Goal: Task Accomplishment & Management: Complete application form

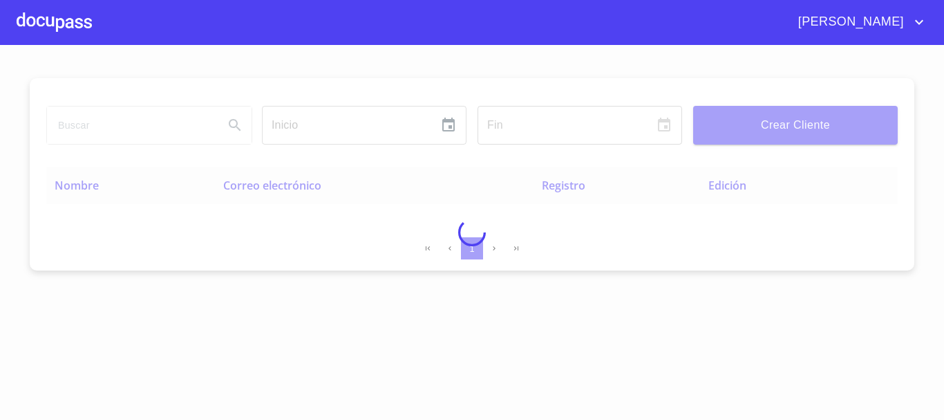
click at [154, 124] on div at bounding box center [472, 232] width 944 height 375
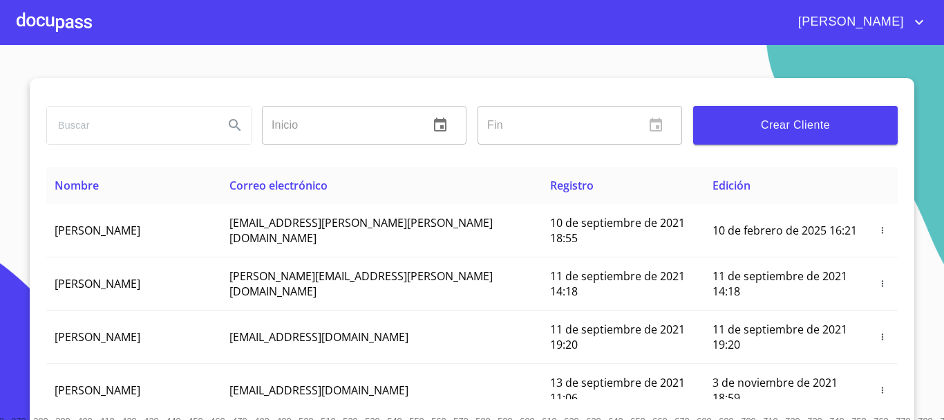
click at [154, 124] on input "search" at bounding box center [130, 124] width 166 height 37
type input "[PERSON_NAME]"
click at [234, 127] on icon "Search" at bounding box center [235, 125] width 17 height 17
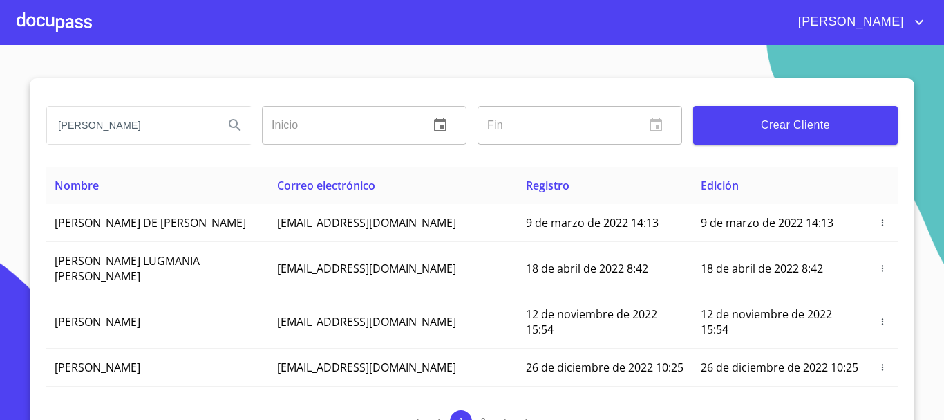
type button "[PERSON_NAME]"
click at [106, 120] on input "[PERSON_NAME]" at bounding box center [130, 124] width 166 height 37
drag, startPoint x: 112, startPoint y: 125, endPoint x: 0, endPoint y: 107, distance: 113.4
click at [0, 107] on section "[PERSON_NAME] ​ Fin ​ Crear Cliente Nombre Correo electrónico Registro Edición …" at bounding box center [472, 232] width 944 height 375
type input "[PERSON_NAME]"
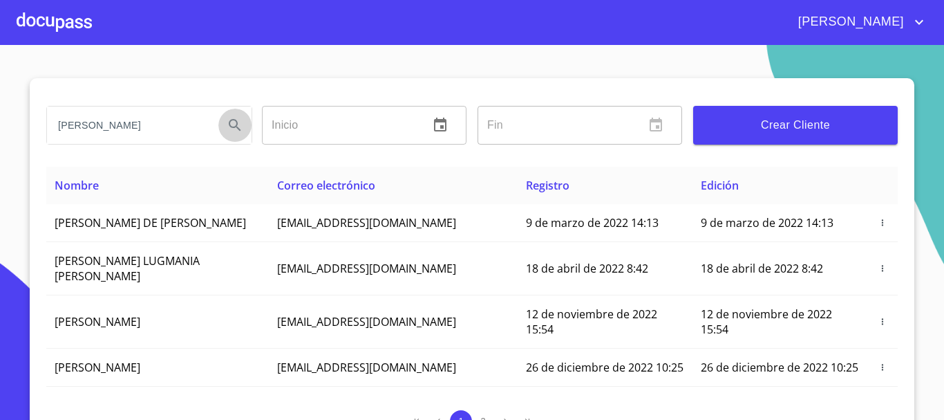
click at [235, 127] on icon "Search" at bounding box center [235, 125] width 17 height 17
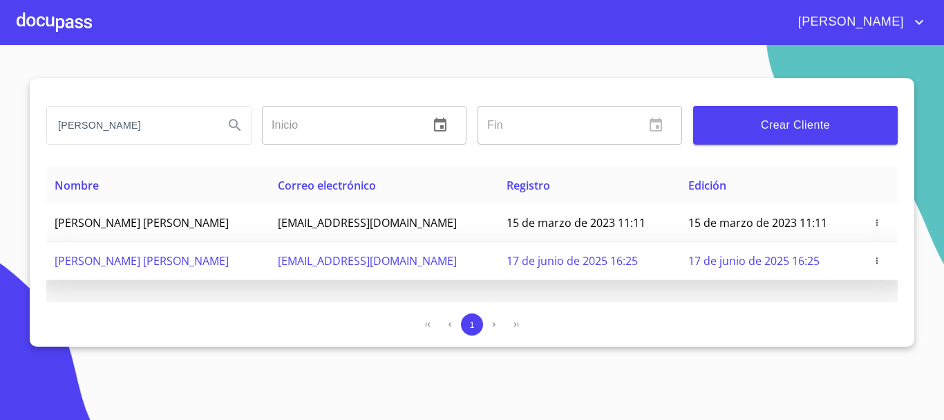
click at [153, 272] on td "[PERSON_NAME] [PERSON_NAME]" at bounding box center [157, 261] width 223 height 38
click at [873, 259] on icon "button" at bounding box center [878, 261] width 10 height 10
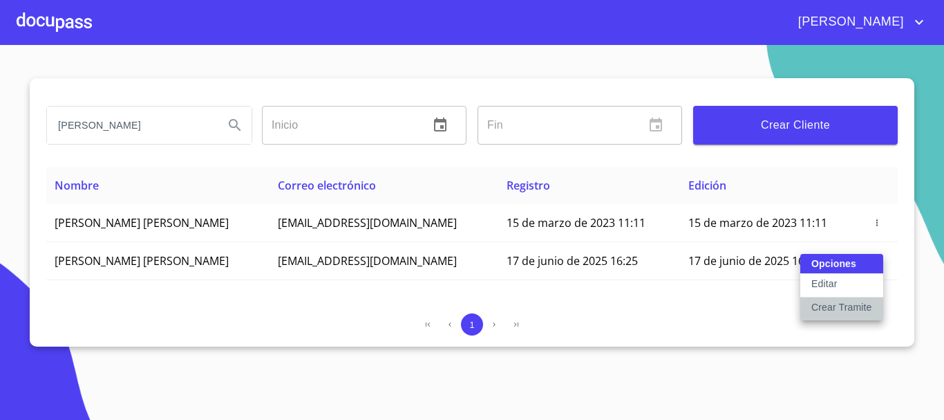
click at [828, 315] on button "Crear Tramite" at bounding box center [842, 308] width 83 height 23
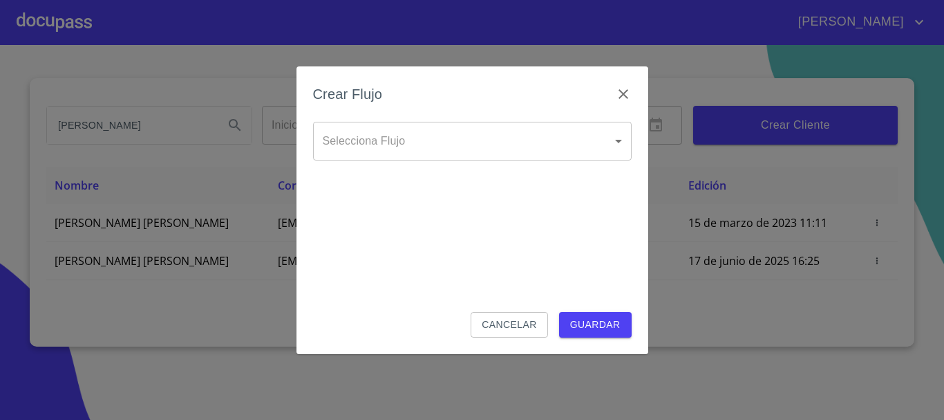
click at [395, 145] on body "[PERSON_NAME] ​ Fin ​ Crear Cliente Nombre Correo electrónico Registro Edición …" at bounding box center [472, 210] width 944 height 420
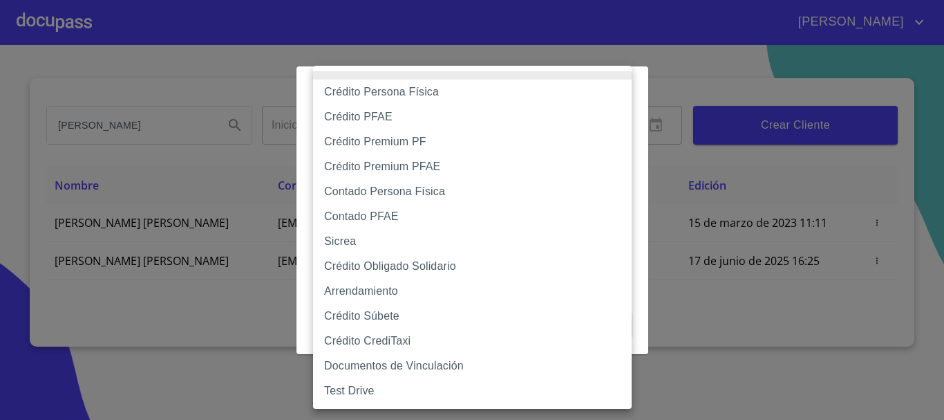
click at [375, 201] on li "Contado Persona Física" at bounding box center [472, 191] width 319 height 25
type input "60bf975b0d9865ccc2471536"
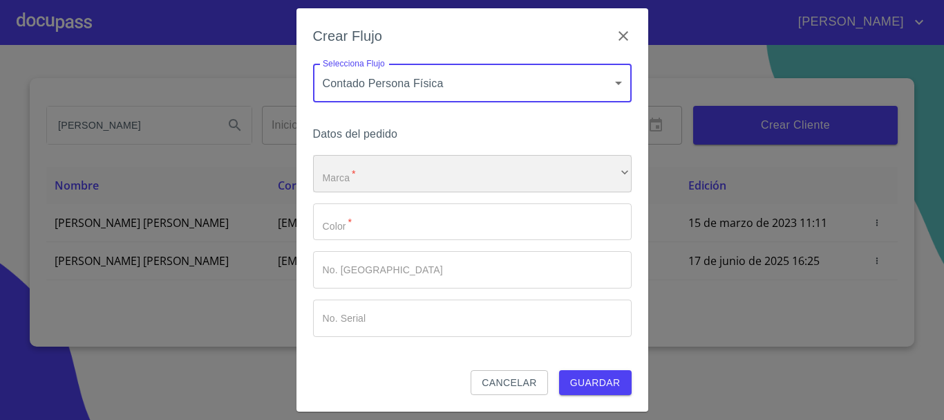
click at [369, 183] on div "​" at bounding box center [472, 173] width 319 height 37
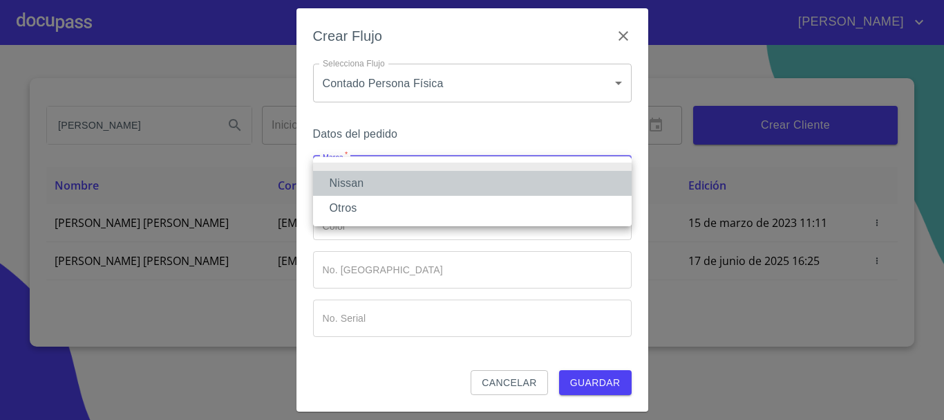
click at [369, 183] on li "Nissan" at bounding box center [472, 183] width 319 height 25
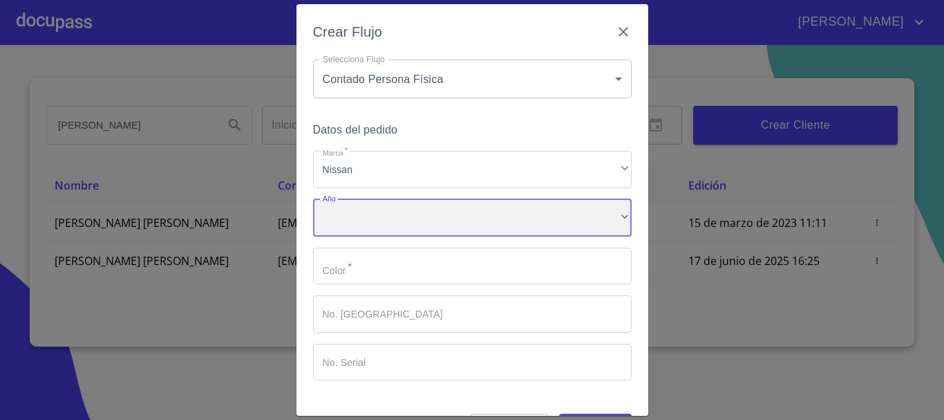
click at [365, 214] on div "​" at bounding box center [472, 217] width 319 height 37
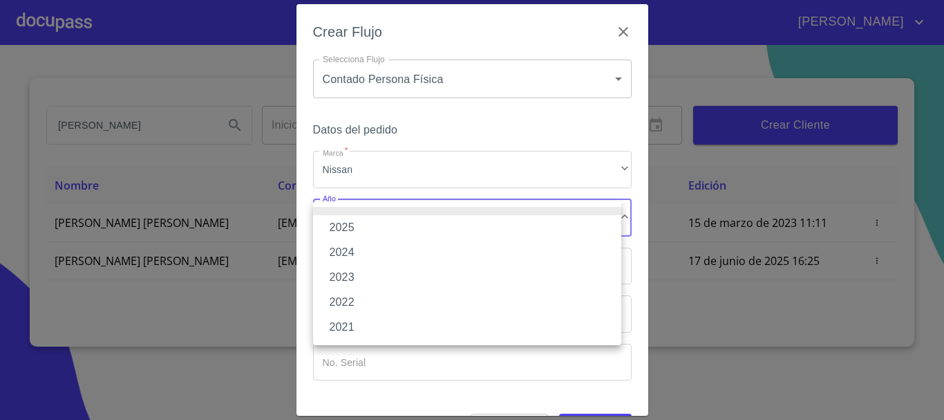
click at [354, 230] on li "2025" at bounding box center [467, 227] width 308 height 25
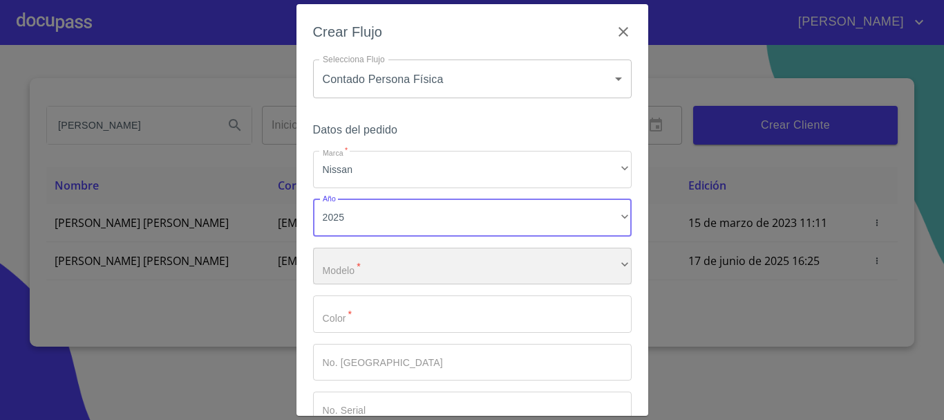
click at [357, 266] on div "​" at bounding box center [472, 266] width 319 height 37
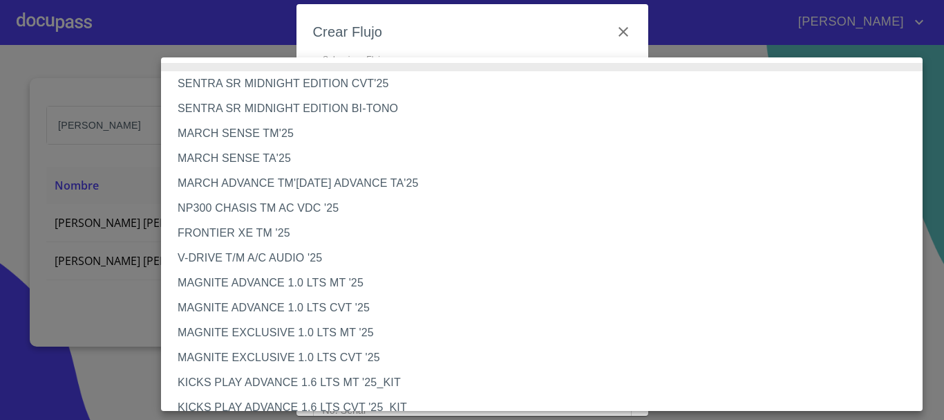
click at [276, 250] on li "V-DRIVE T/M A/C AUDIO '25" at bounding box center [547, 257] width 772 height 25
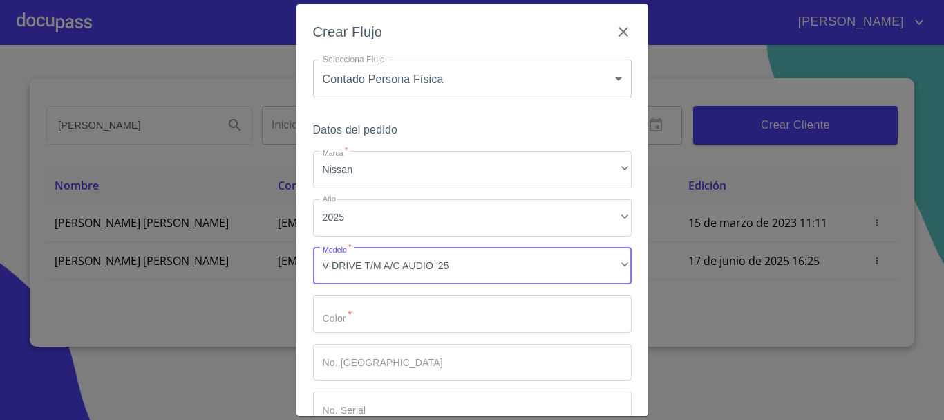
drag, startPoint x: 374, startPoint y: 310, endPoint x: 409, endPoint y: 326, distance: 38.4
click at [389, 317] on input "Marca   *" at bounding box center [472, 313] width 319 height 37
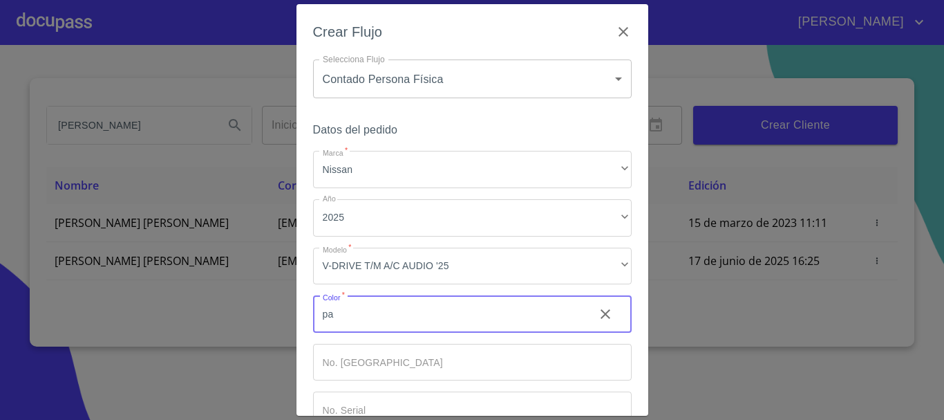
type input "p"
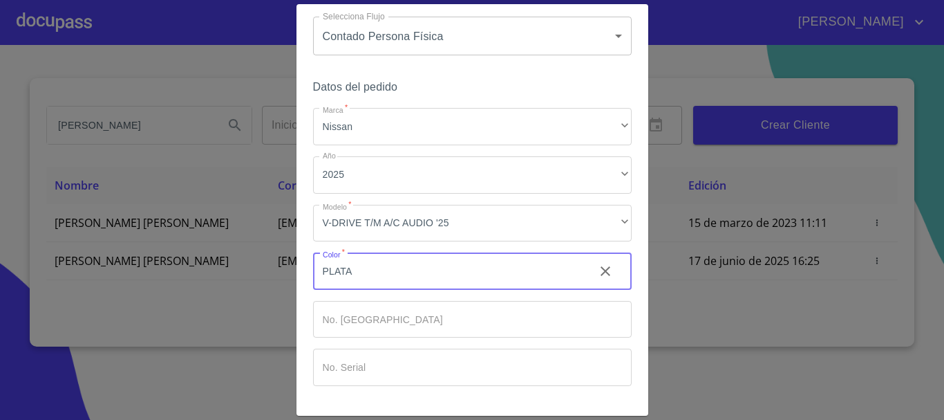
scroll to position [89, 0]
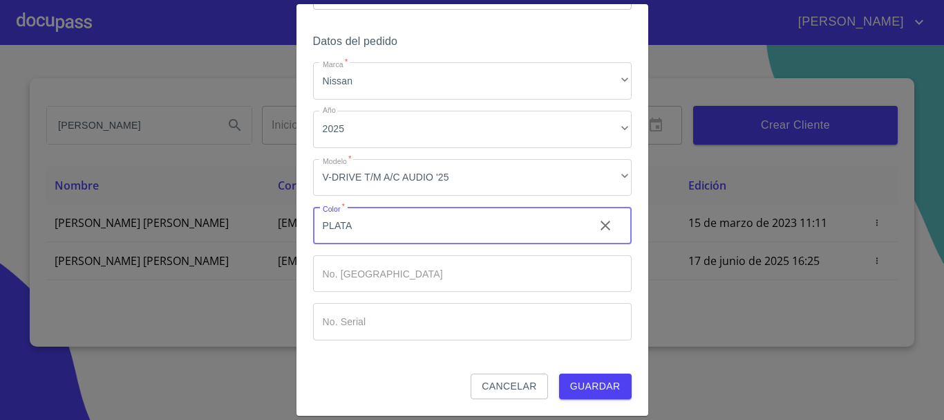
type input "PLATA"
click at [600, 387] on span "Guardar" at bounding box center [595, 386] width 50 height 17
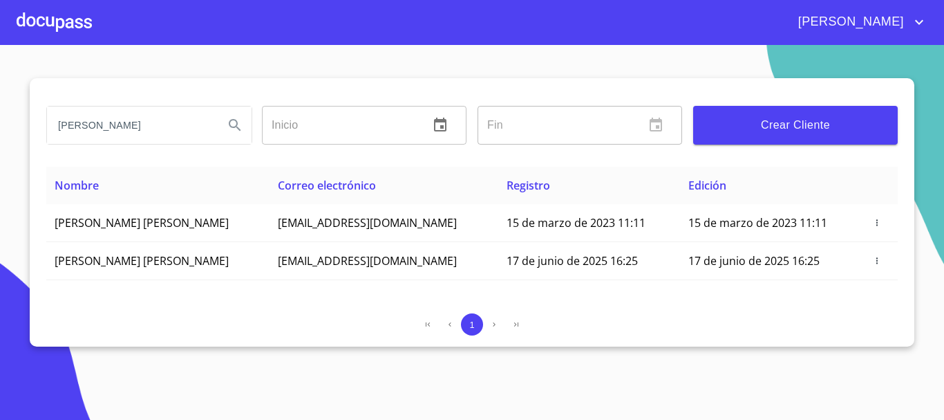
click at [52, 16] on div at bounding box center [54, 22] width 75 height 44
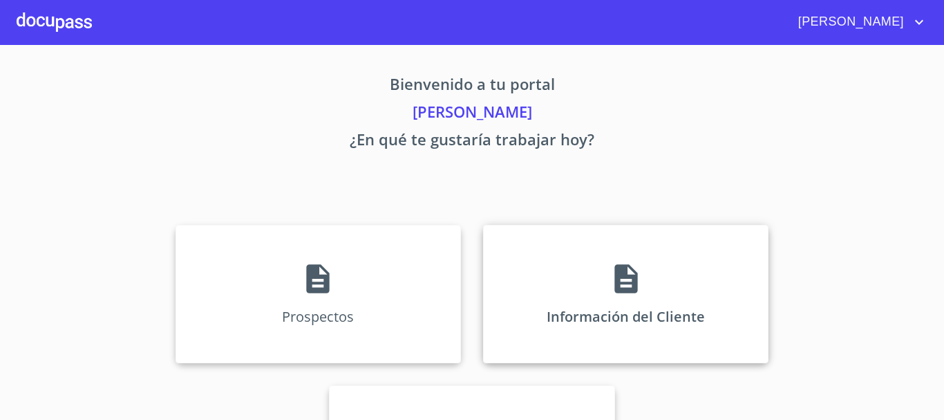
click at [575, 315] on p "Información del Cliente" at bounding box center [626, 316] width 158 height 19
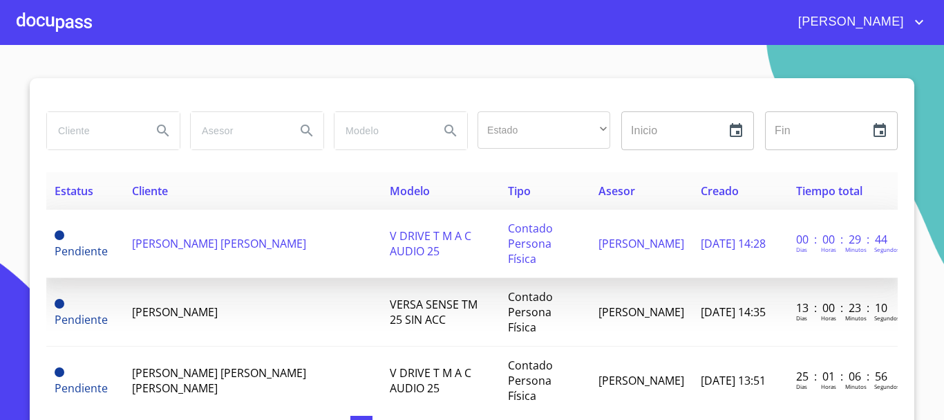
click at [222, 243] on span "[PERSON_NAME] [PERSON_NAME]" at bounding box center [219, 243] width 174 height 15
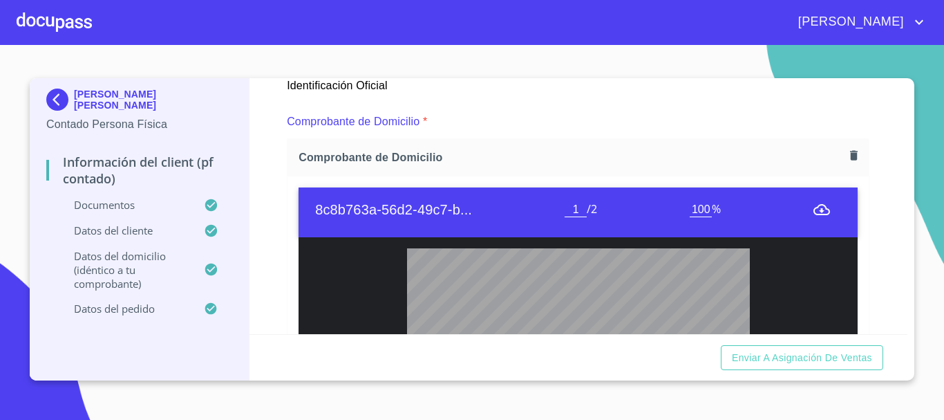
scroll to position [830, 0]
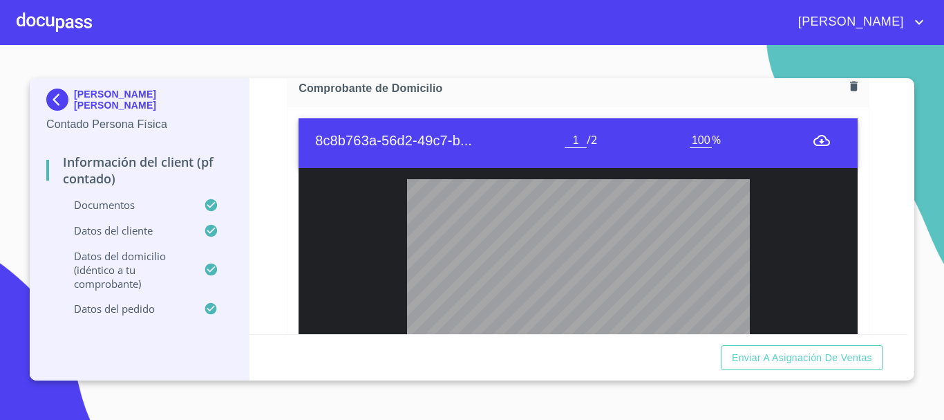
click at [850, 83] on icon "button" at bounding box center [854, 87] width 8 height 10
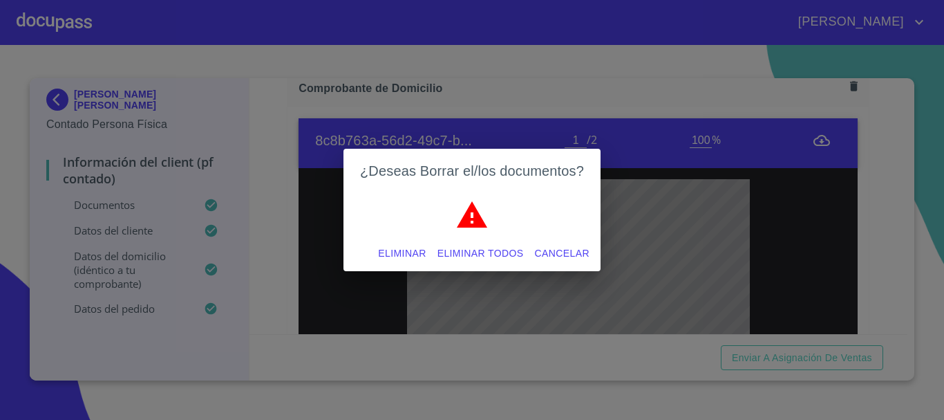
click at [387, 250] on span "Eliminar" at bounding box center [402, 253] width 48 height 17
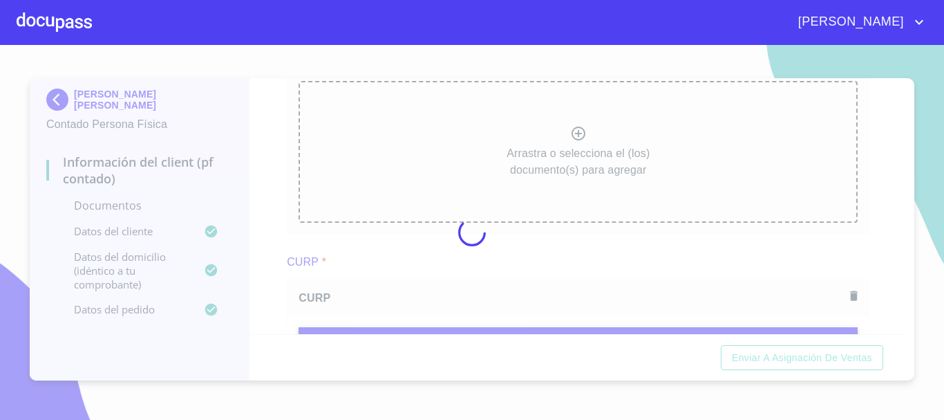
scroll to position [828, 0]
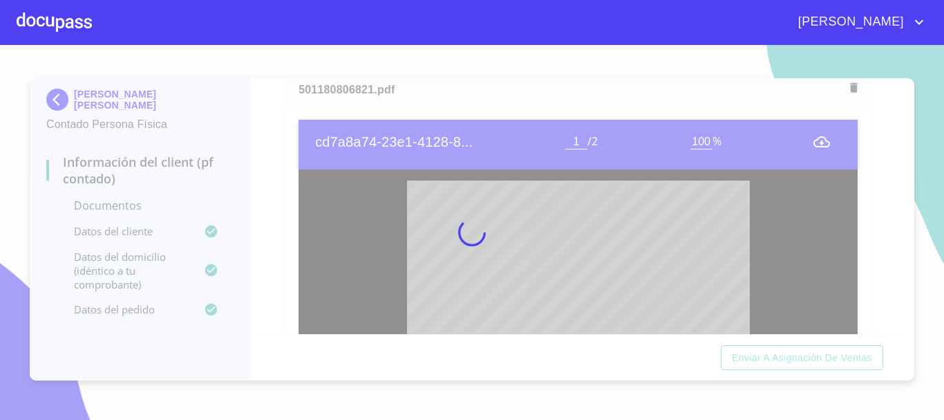
click at [271, 165] on div at bounding box center [472, 232] width 944 height 375
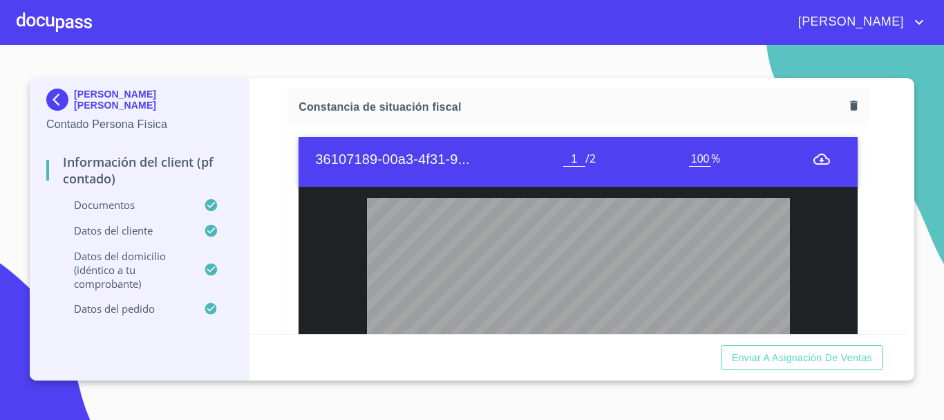
scroll to position [2073, 0]
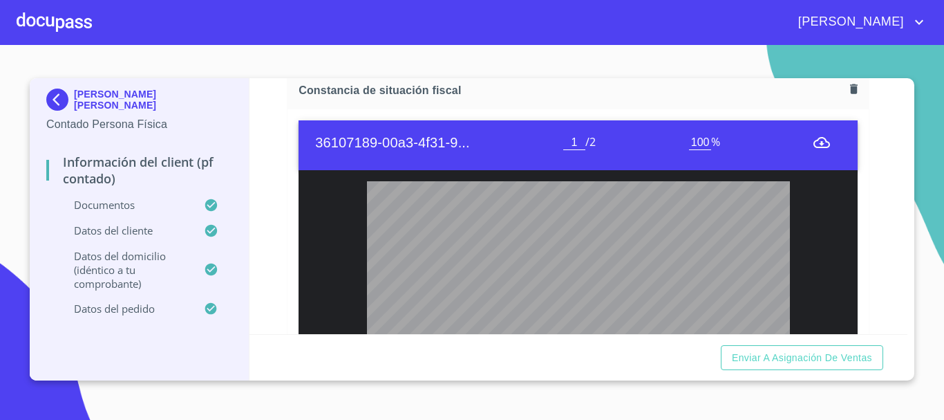
click at [850, 93] on icon "button" at bounding box center [854, 89] width 8 height 10
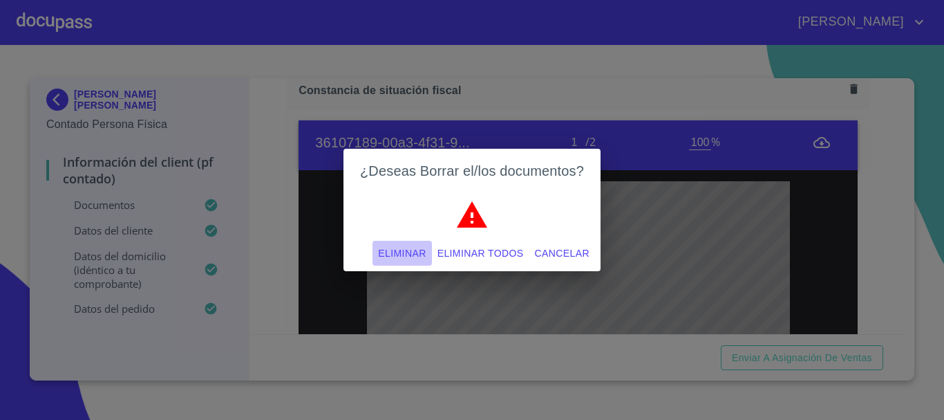
click at [420, 252] on span "Eliminar" at bounding box center [402, 253] width 48 height 17
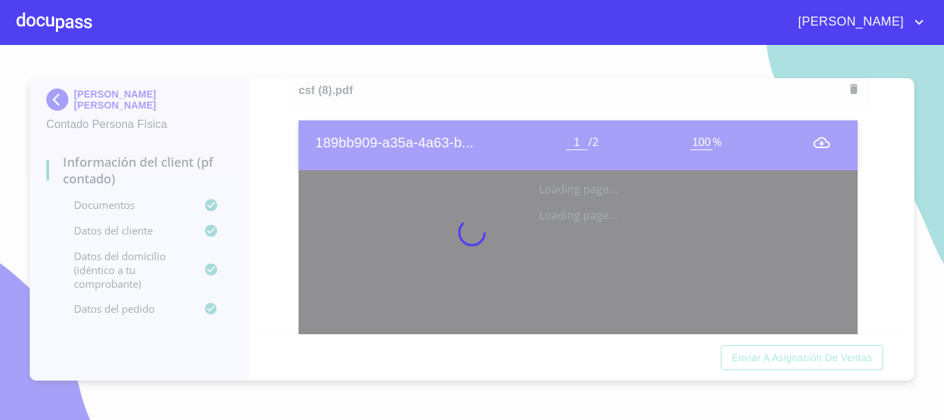
click at [256, 194] on div at bounding box center [472, 232] width 944 height 375
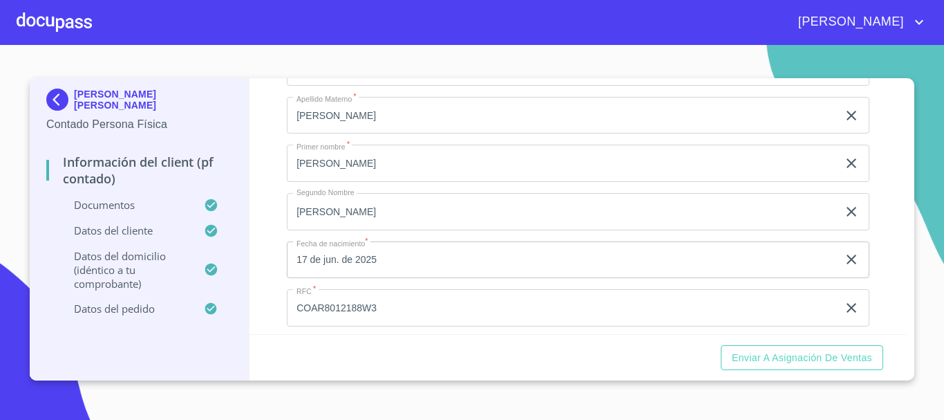
scroll to position [2764, 0]
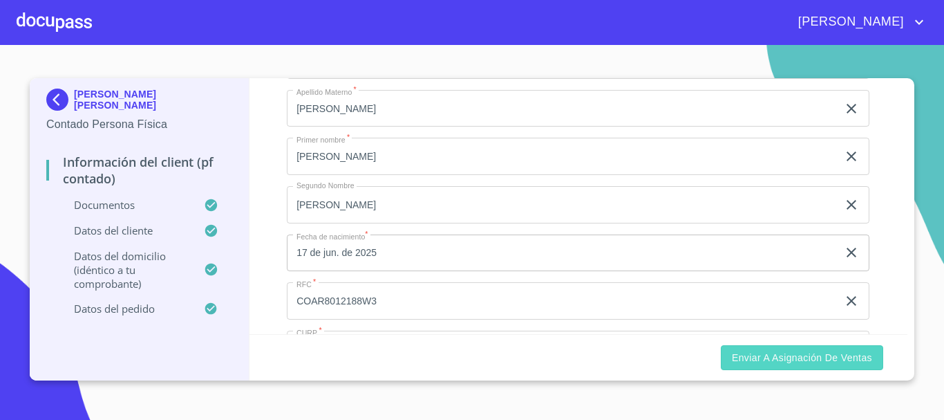
click at [751, 366] on button "Enviar a Asignación de Ventas" at bounding box center [802, 358] width 162 height 26
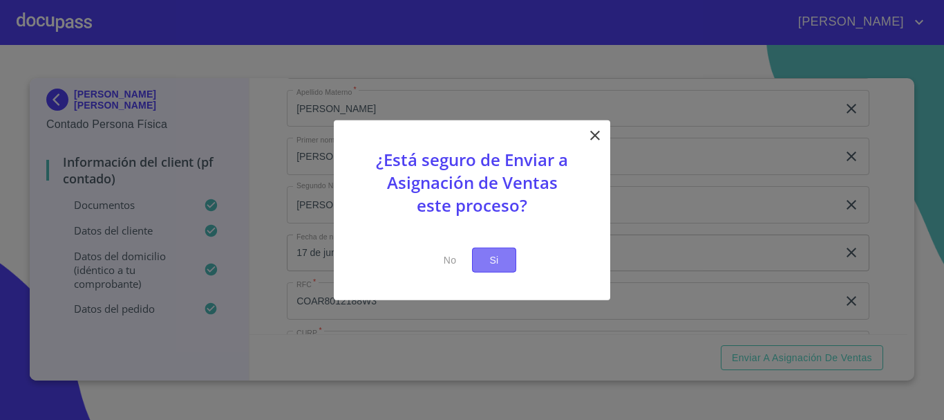
click at [483, 252] on span "Si" at bounding box center [494, 259] width 22 height 17
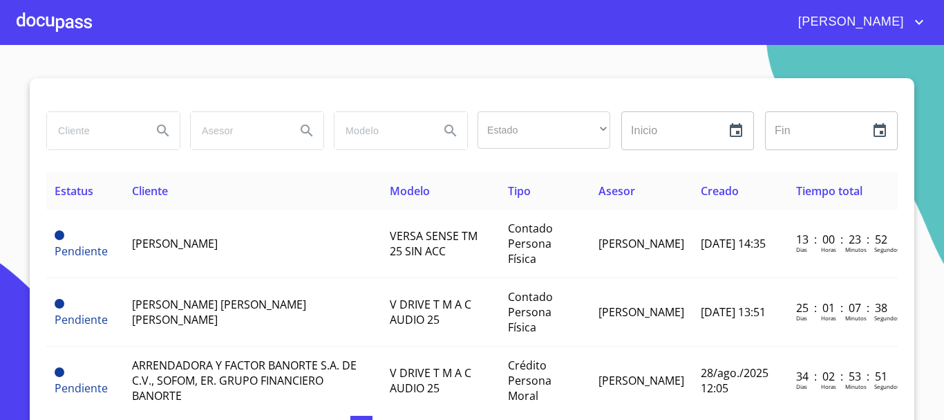
click at [28, 8] on div at bounding box center [54, 22] width 75 height 44
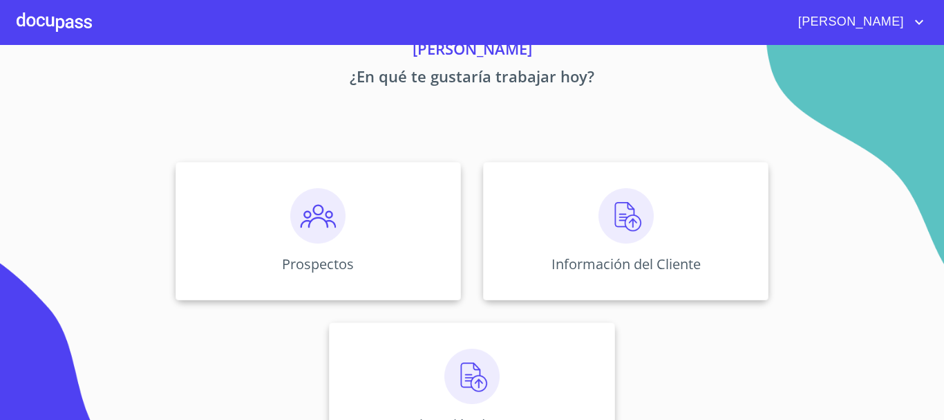
scroll to position [115, 0]
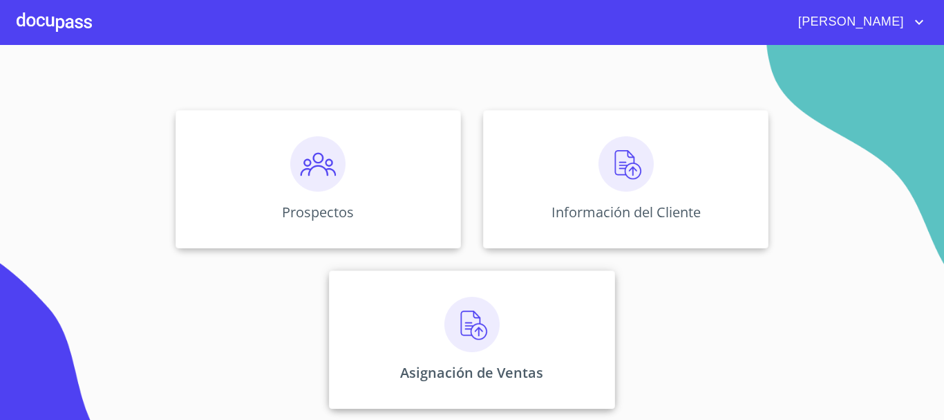
click at [512, 306] on div "Asignación de Ventas" at bounding box center [472, 339] width 286 height 138
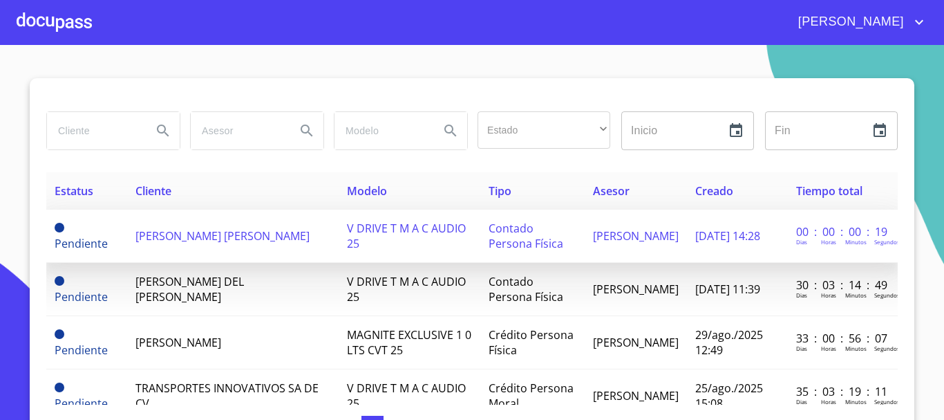
click at [174, 230] on span "[PERSON_NAME] [PERSON_NAME]" at bounding box center [223, 235] width 174 height 15
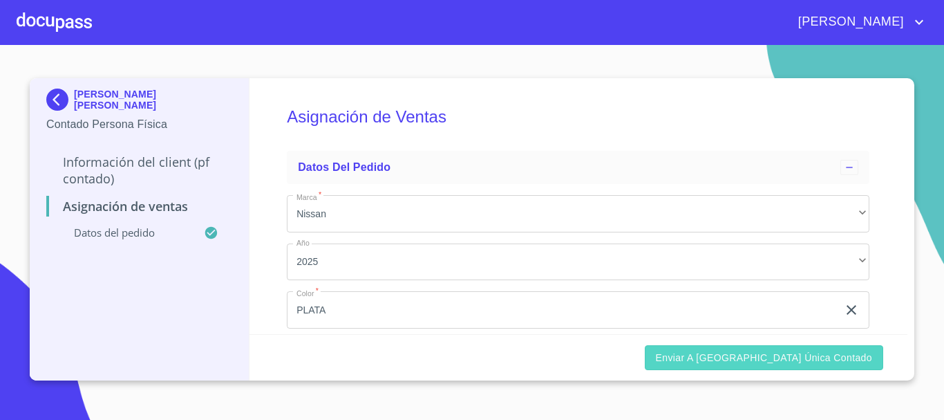
click at [745, 362] on span "Enviar a [GEOGRAPHIC_DATA] única contado" at bounding box center [764, 357] width 217 height 17
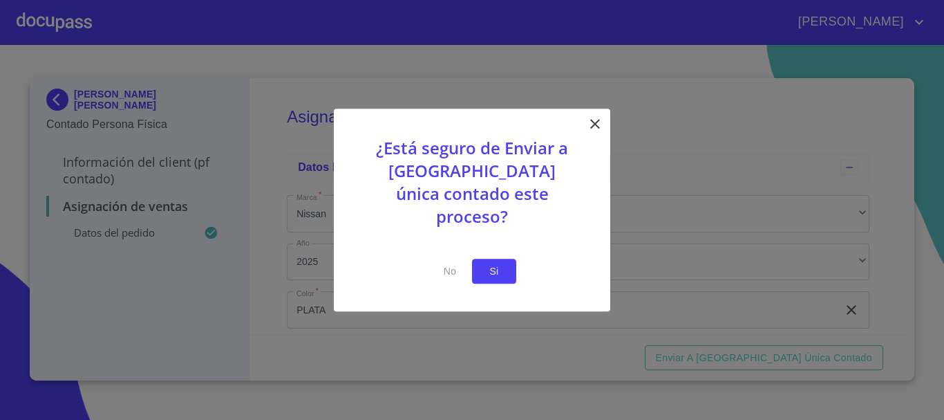
click at [502, 265] on span "Si" at bounding box center [494, 271] width 22 height 17
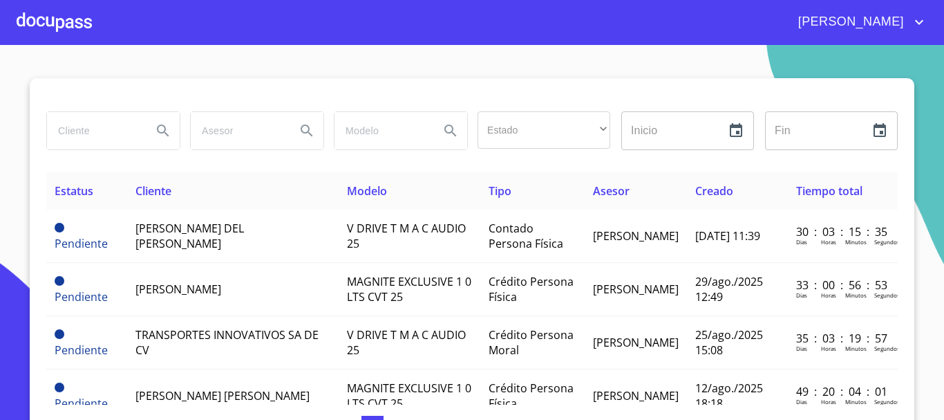
click at [34, 28] on div at bounding box center [54, 22] width 75 height 44
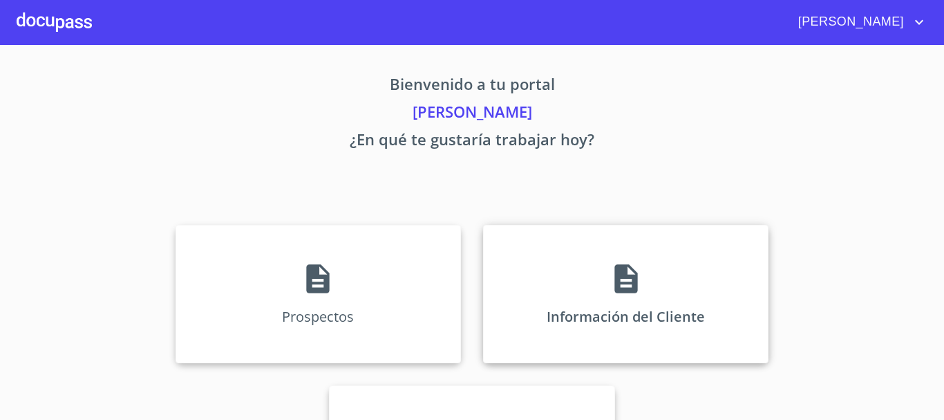
click at [598, 288] on div "Información del Cliente" at bounding box center [626, 294] width 286 height 138
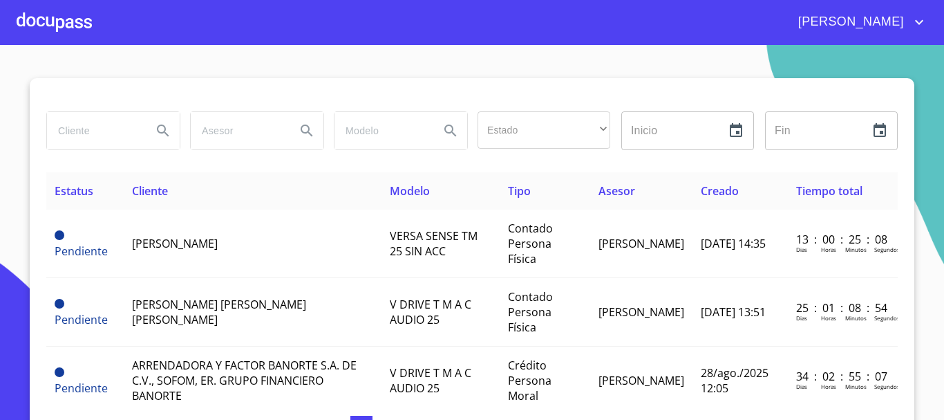
click at [86, 138] on input "search" at bounding box center [94, 130] width 94 height 37
type input "k"
type input "[PERSON_NAME]"
click at [155, 123] on icon "Search" at bounding box center [163, 130] width 17 height 17
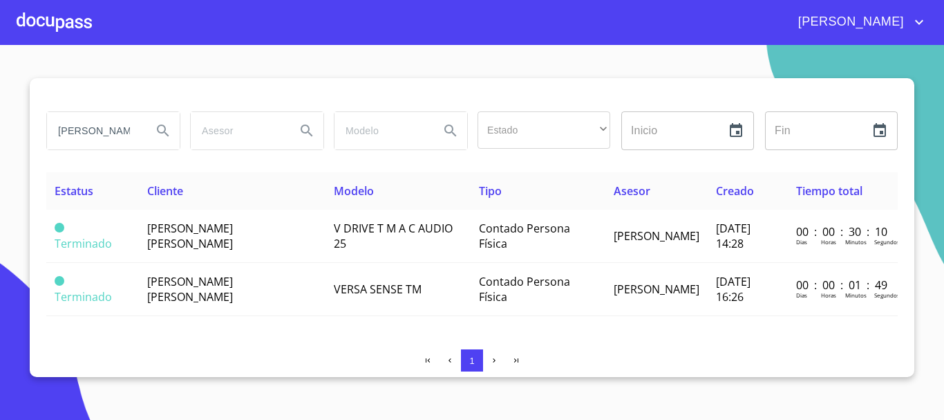
type button "[PERSON_NAME]"
click at [62, 30] on div at bounding box center [54, 22] width 75 height 44
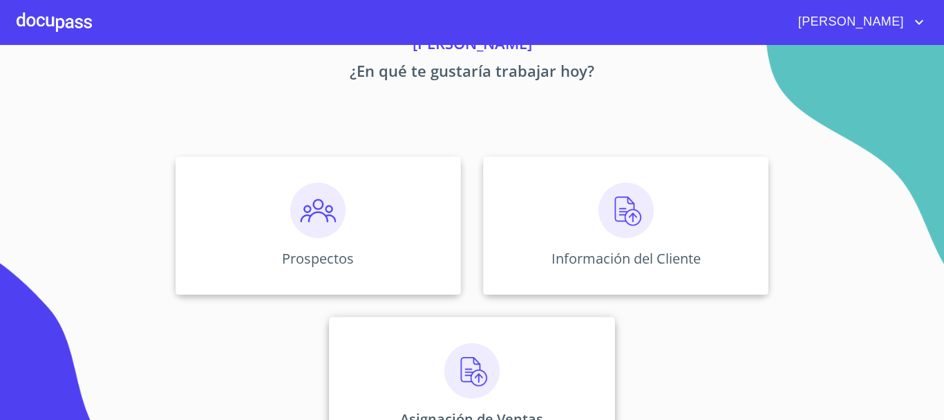
scroll to position [115, 0]
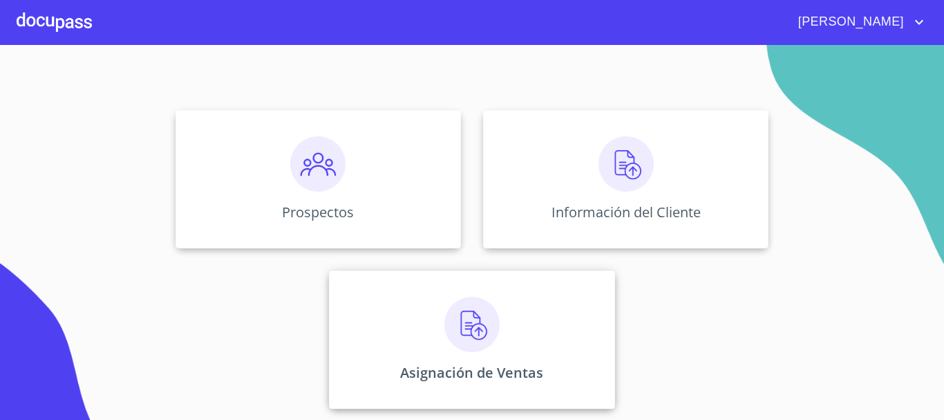
click at [516, 301] on div "Asignación de Ventas" at bounding box center [472, 339] width 286 height 138
